Goal: Task Accomplishment & Management: Use online tool/utility

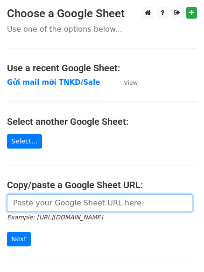
click at [33, 205] on input "url" at bounding box center [99, 203] width 185 height 18
paste input "https://docs.google.com/spreadsheets/d/1TtAizbGxqnDU64DPIErVZcve06-jb8T-hSU-B2z…"
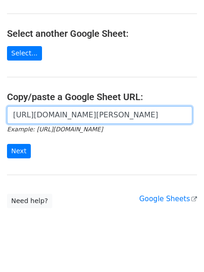
scroll to position [98, 0]
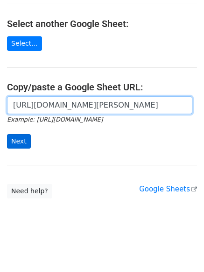
type input "https://docs.google.com/spreadsheets/d/1TtAizbGxqnDU64DPIErVZcve06-jb8T-hSU-B2z…"
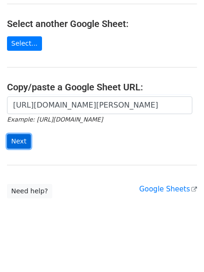
click at [26, 142] on input "Next" at bounding box center [19, 141] width 24 height 14
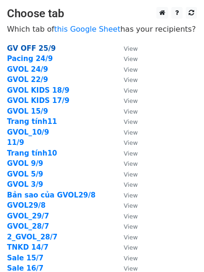
click at [38, 46] on strong "GV OFF 25/9" at bounding box center [31, 48] width 48 height 8
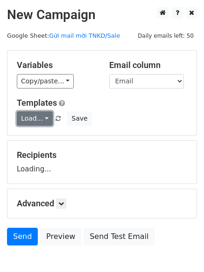
click at [33, 113] on link "Load..." at bounding box center [35, 118] width 36 height 14
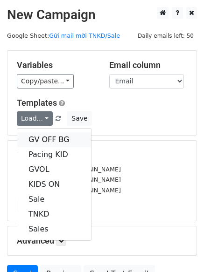
click at [44, 138] on link "GV OFF BG" at bounding box center [54, 139] width 74 height 15
